Goal: Information Seeking & Learning: Check status

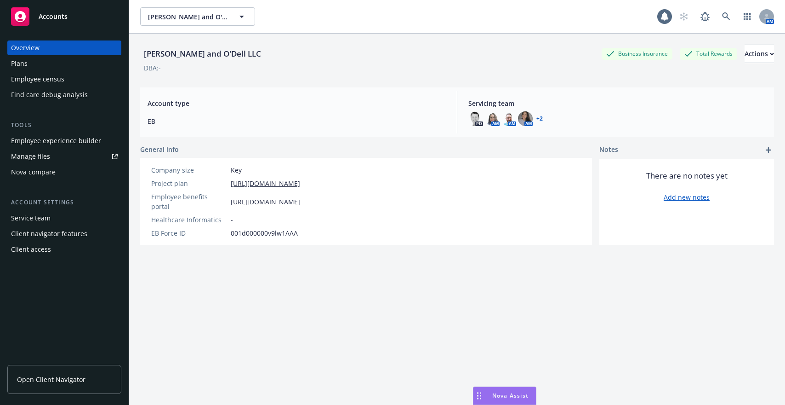
click at [63, 146] on div "Employee experience builder" at bounding box center [56, 140] width 90 height 15
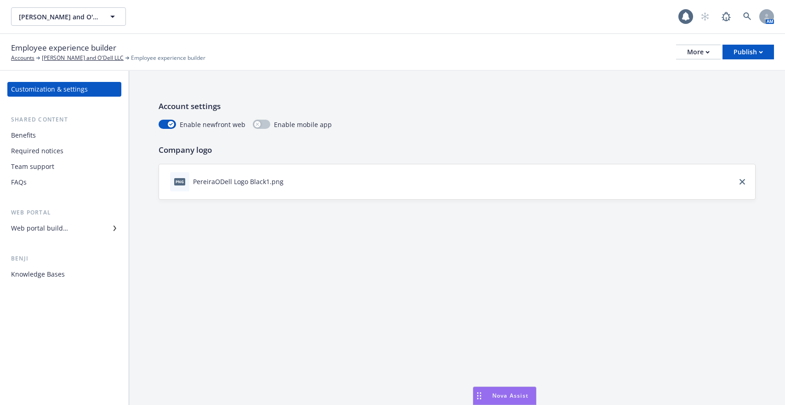
click at [60, 142] on div "Benefits" at bounding box center [64, 135] width 107 height 15
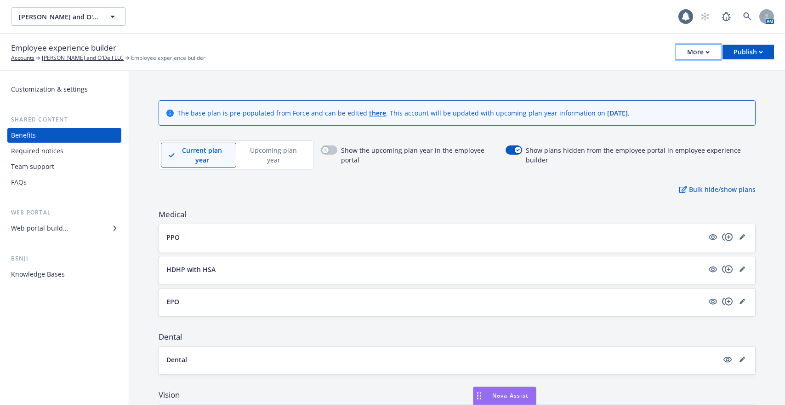
click at [691, 52] on div "More" at bounding box center [699, 52] width 23 height 14
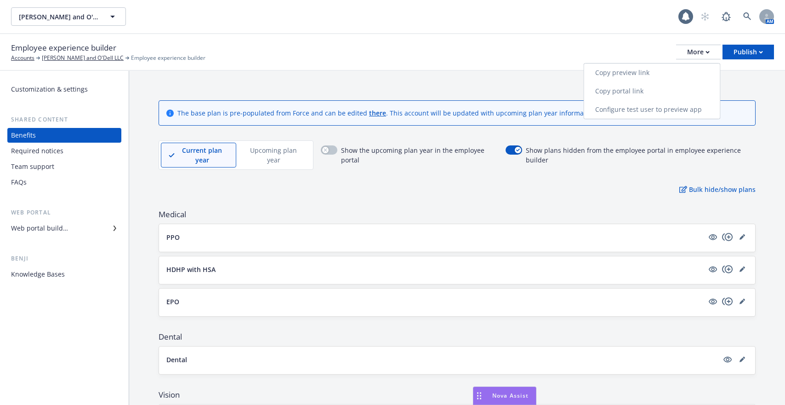
click at [685, 84] on link "Copy portal link" at bounding box center [652, 91] width 136 height 18
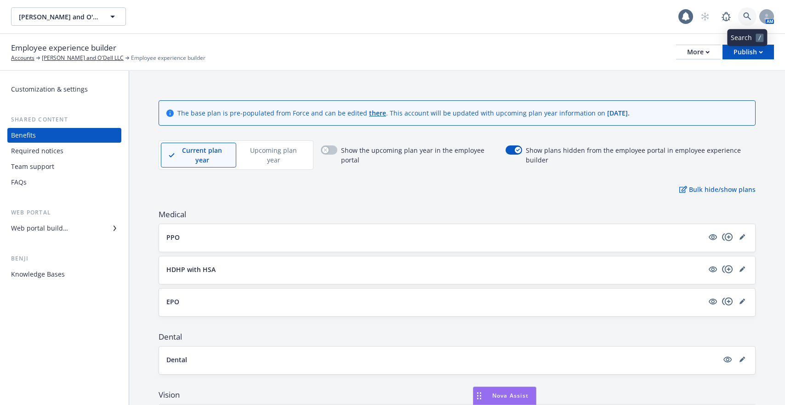
click at [746, 13] on icon at bounding box center [748, 16] width 8 height 8
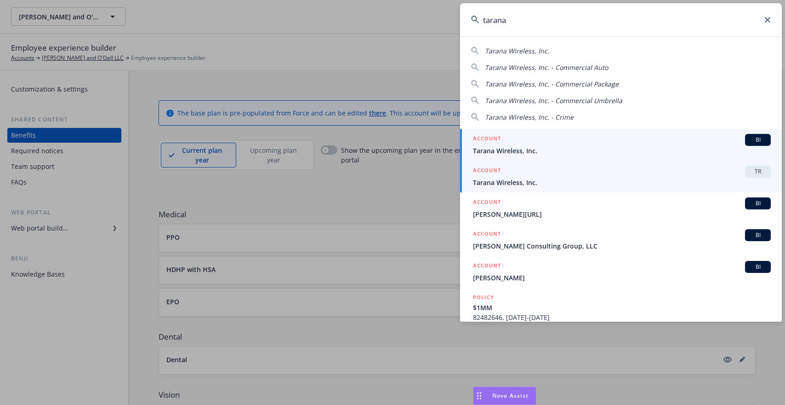
type input "tarana"
click at [606, 183] on span "Tarana Wireless, Inc." at bounding box center [622, 183] width 298 height 10
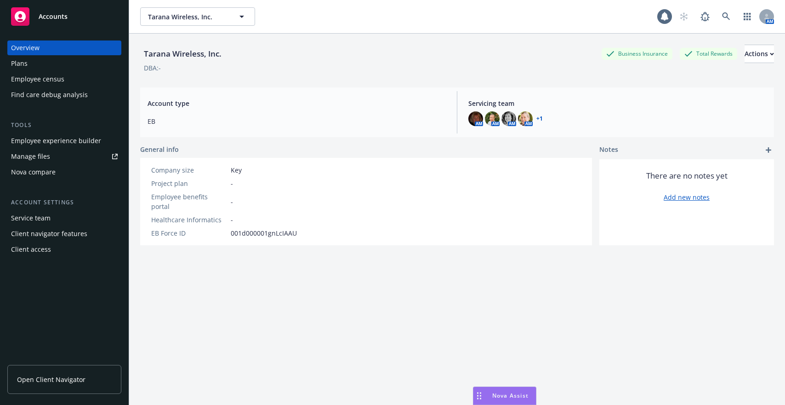
click at [82, 74] on div "Employee census" at bounding box center [64, 79] width 107 height 15
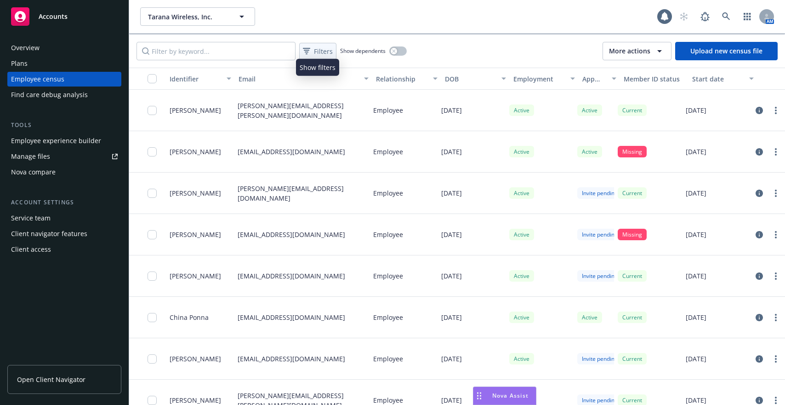
click at [319, 55] on span "Filters" at bounding box center [323, 51] width 19 height 10
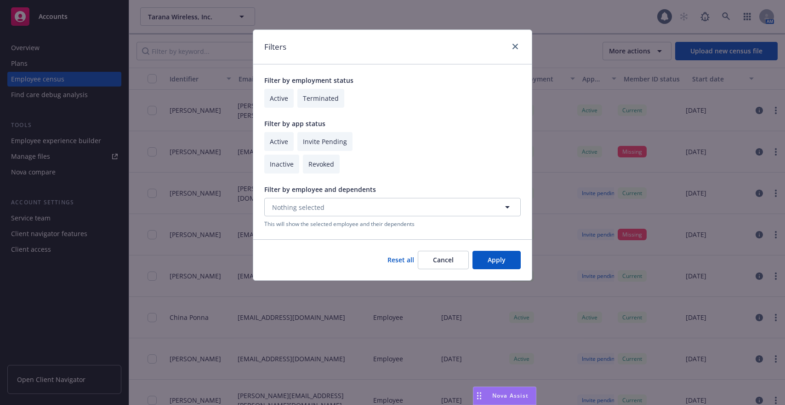
click at [285, 137] on input "checkbox" at bounding box center [278, 141] width 29 height 19
checkbox input "true"
click at [502, 259] on button "Apply" at bounding box center [497, 260] width 48 height 18
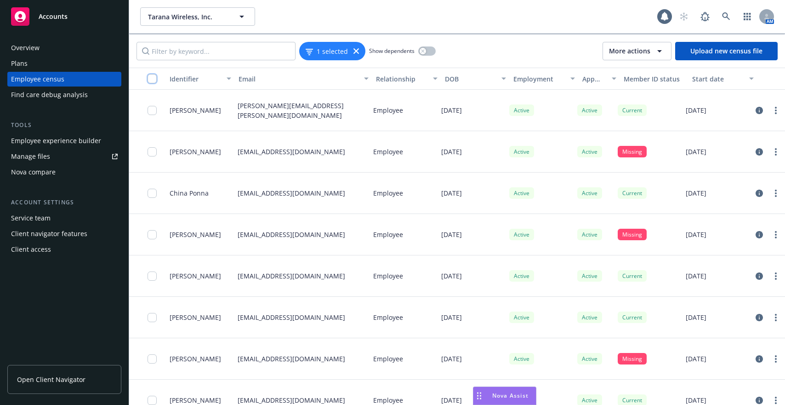
click at [152, 79] on input "checkbox" at bounding box center [152, 78] width 9 height 9
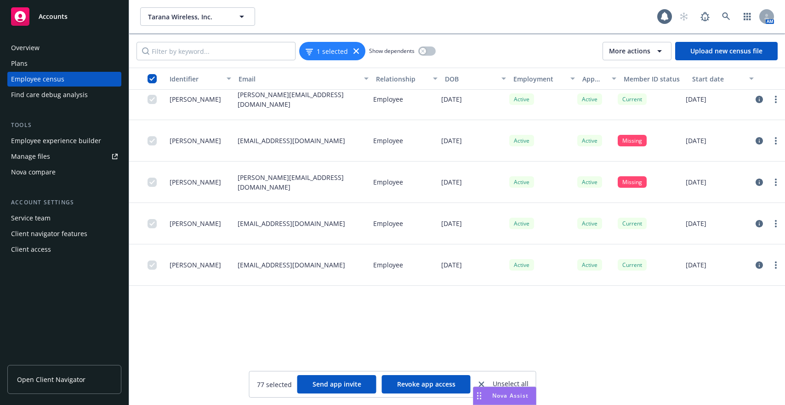
scroll to position [2872, 0]
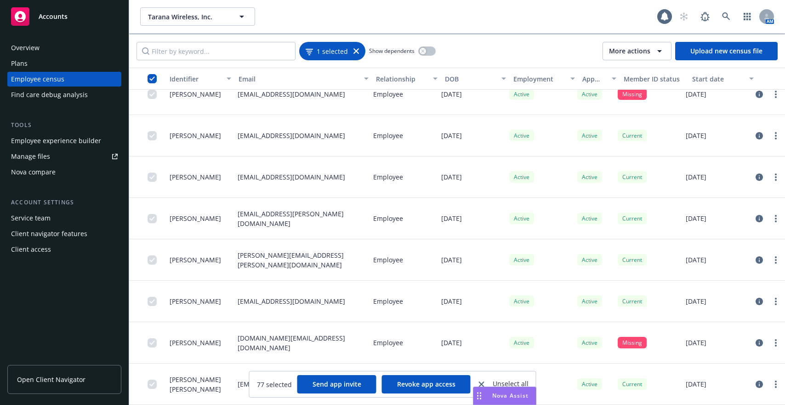
click at [355, 55] on div "1 selected" at bounding box center [332, 51] width 53 height 10
click at [354, 53] on icon at bounding box center [357, 51] width 6 height 6
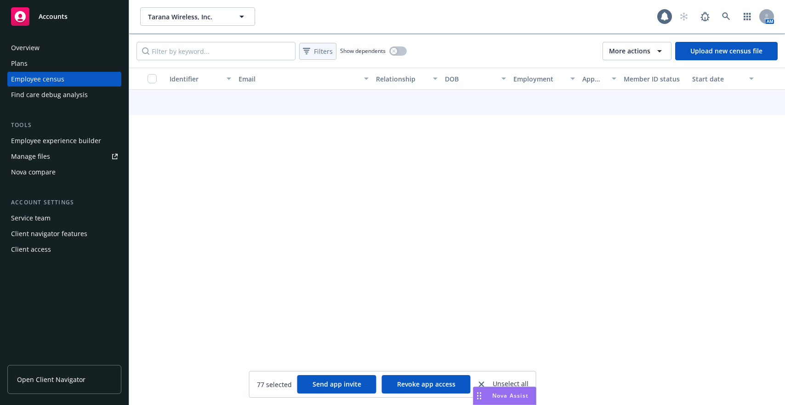
click at [323, 58] on button "Filters" at bounding box center [317, 51] width 37 height 17
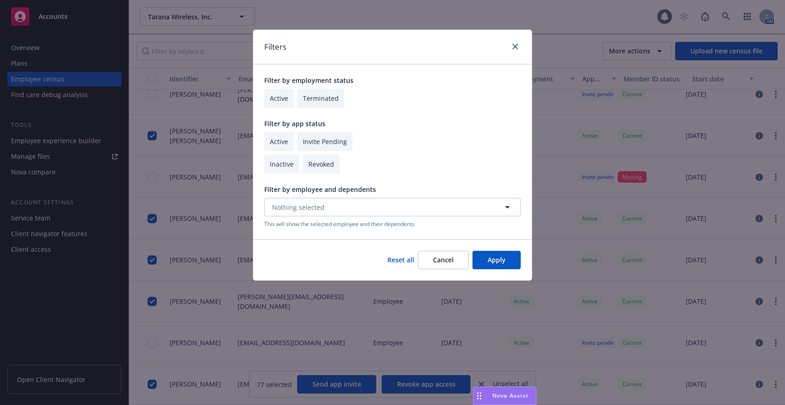
click at [284, 105] on input "checkbox" at bounding box center [278, 98] width 29 height 19
checkbox input "true"
click at [498, 258] on button "Apply" at bounding box center [497, 260] width 48 height 18
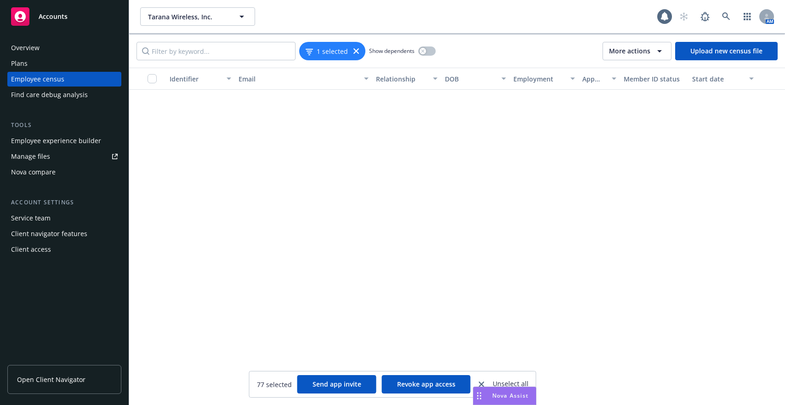
scroll to position [4750, 0]
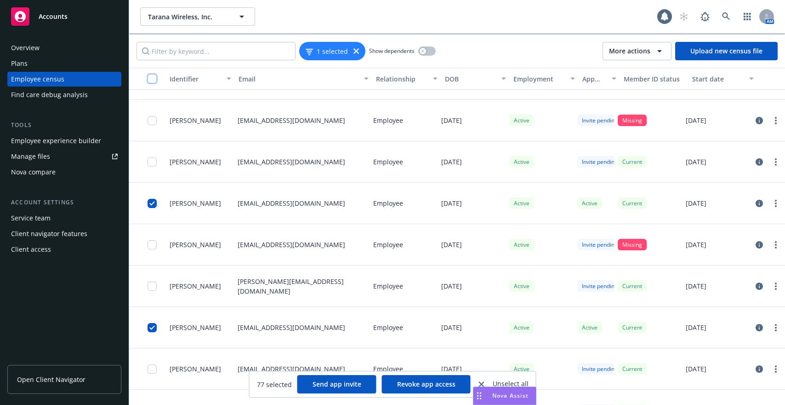
click at [151, 82] on input "checkbox" at bounding box center [152, 78] width 9 height 9
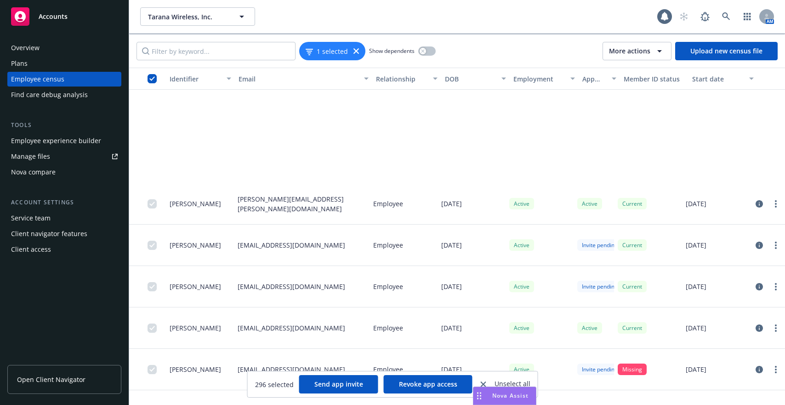
scroll to position [11936, 0]
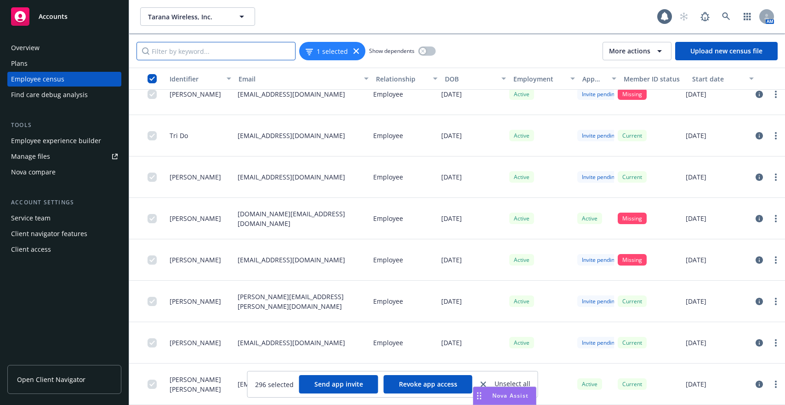
click at [234, 48] on input "Filter by keyword..." at bounding box center [216, 51] width 159 height 18
click at [34, 50] on div "Overview" at bounding box center [25, 47] width 29 height 15
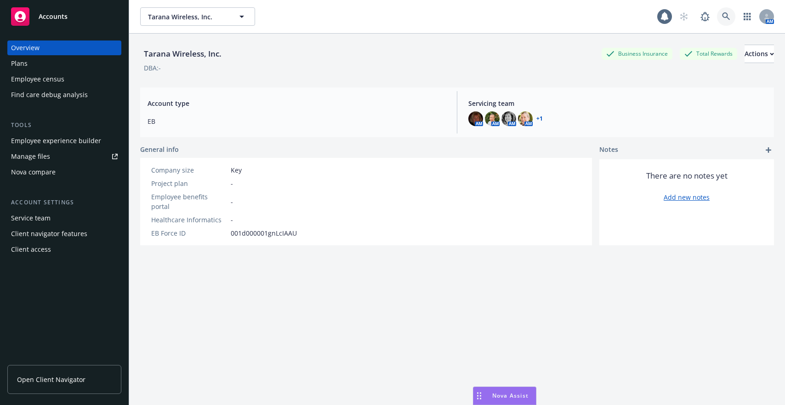
click at [733, 12] on link at bounding box center [726, 16] width 18 height 18
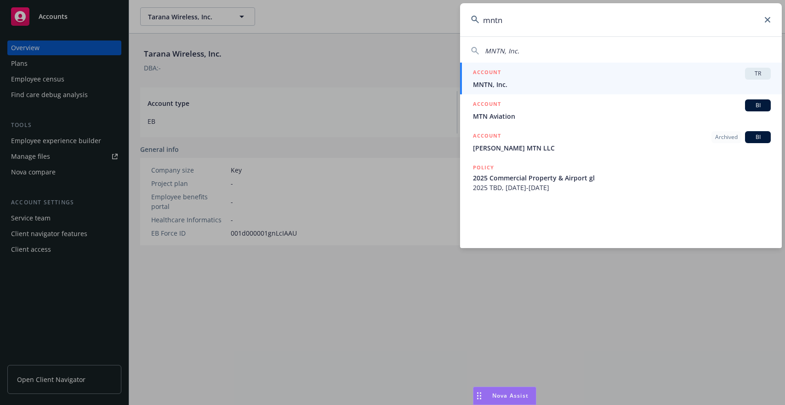
type input "mntn"
click at [519, 80] on span "MNTN, Inc." at bounding box center [622, 85] width 298 height 10
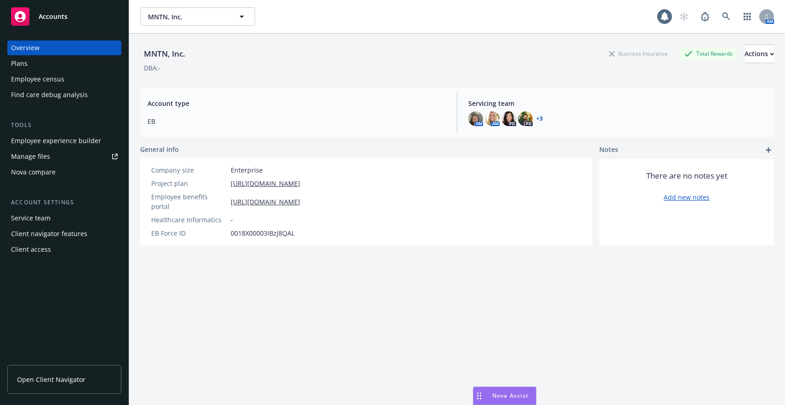
click at [51, 84] on div "Employee census" at bounding box center [37, 79] width 53 height 15
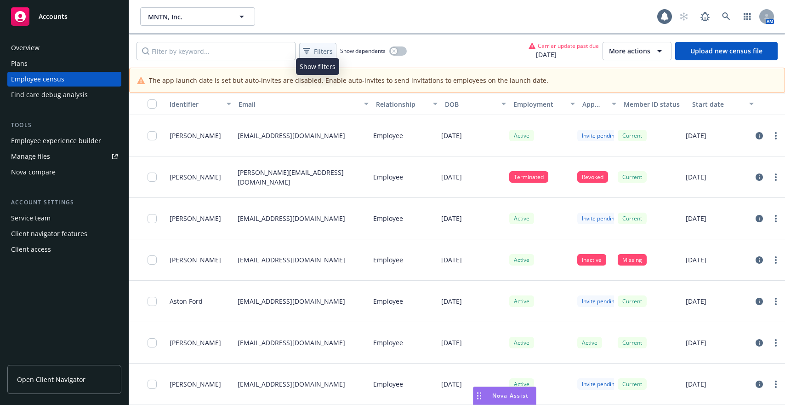
click at [312, 52] on div "Filters" at bounding box center [318, 51] width 34 height 13
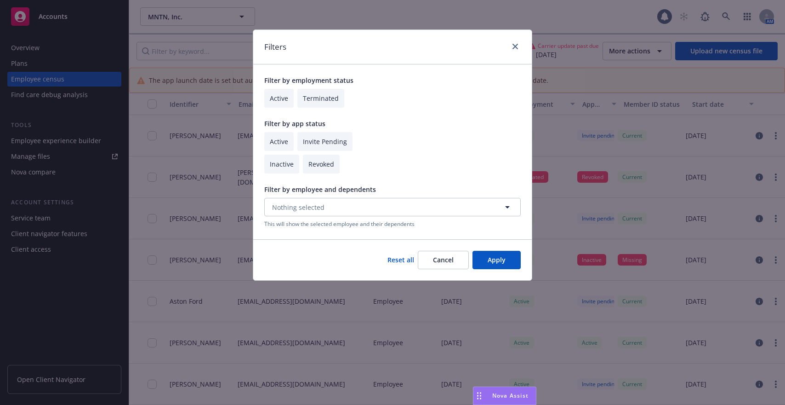
click at [281, 136] on input "checkbox" at bounding box center [278, 141] width 29 height 19
checkbox input "true"
click at [484, 257] on button "Apply" at bounding box center [497, 260] width 48 height 18
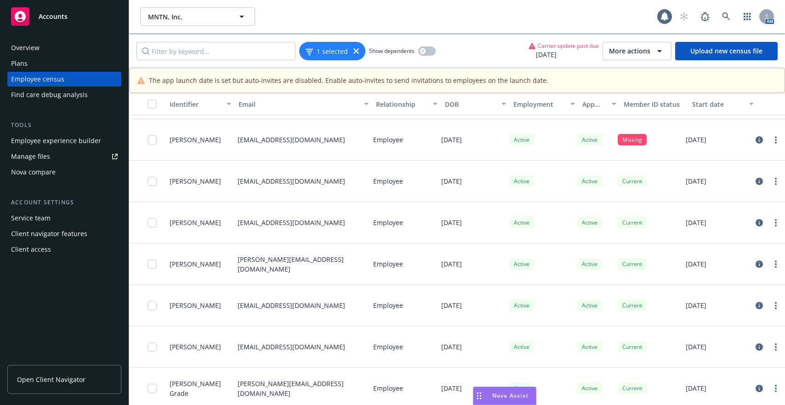
scroll to position [5794, 0]
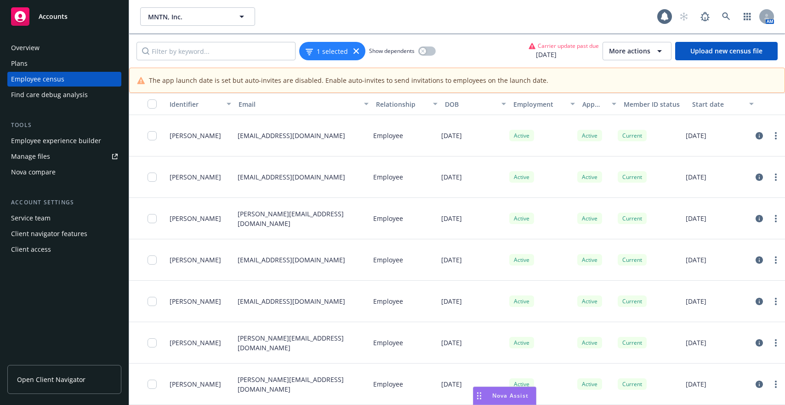
click at [151, 98] on button "button" at bounding box center [147, 104] width 37 height 22
click at [153, 103] on input "checkbox" at bounding box center [152, 103] width 9 height 9
